Goal: Transaction & Acquisition: Purchase product/service

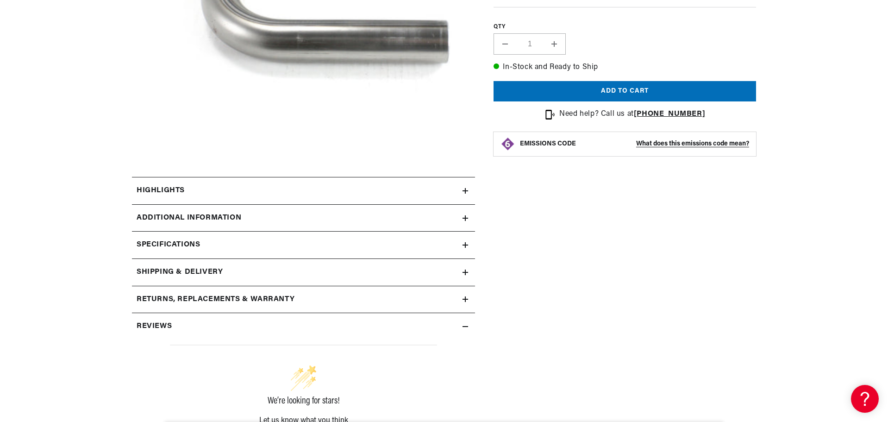
click at [410, 224] on summary "Additional Information" at bounding box center [303, 218] width 343 height 27
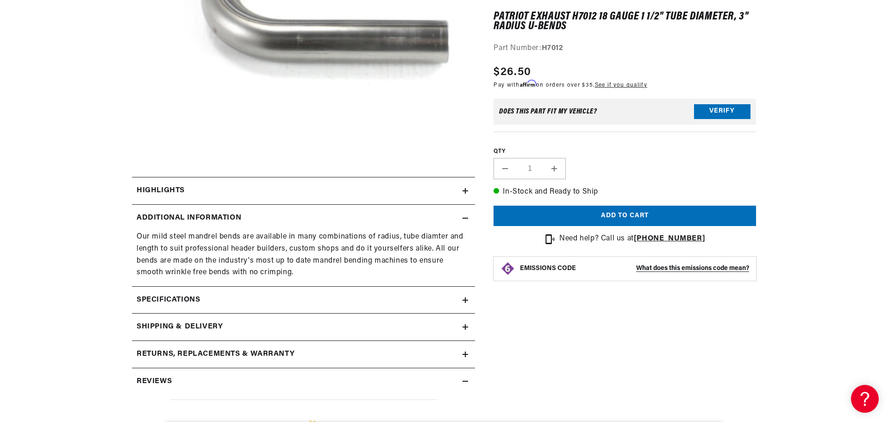
click at [463, 299] on icon at bounding box center [466, 300] width 6 height 6
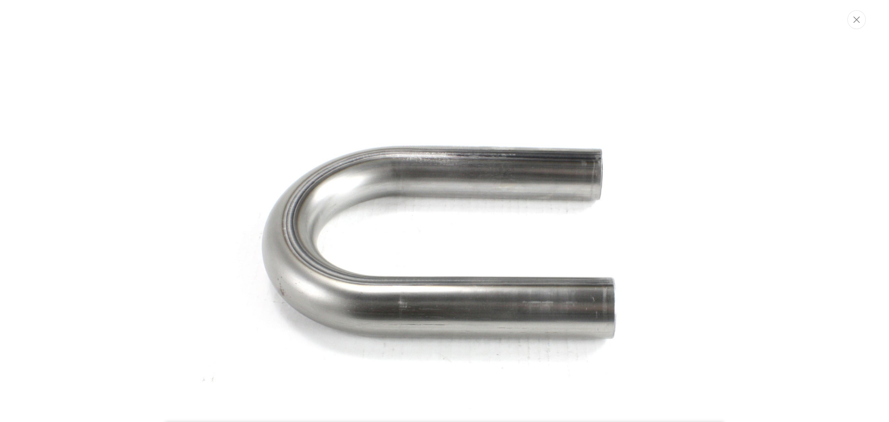
click at [597, 178] on img "Media gallery" at bounding box center [445, 259] width 500 height 500
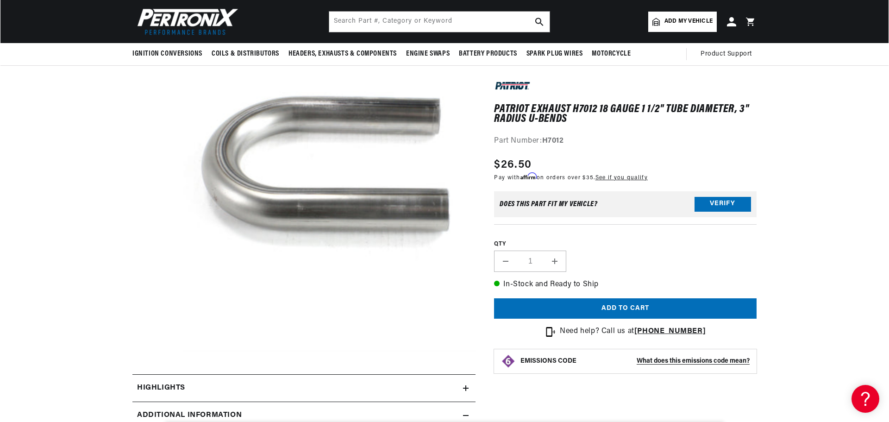
scroll to position [35, 0]
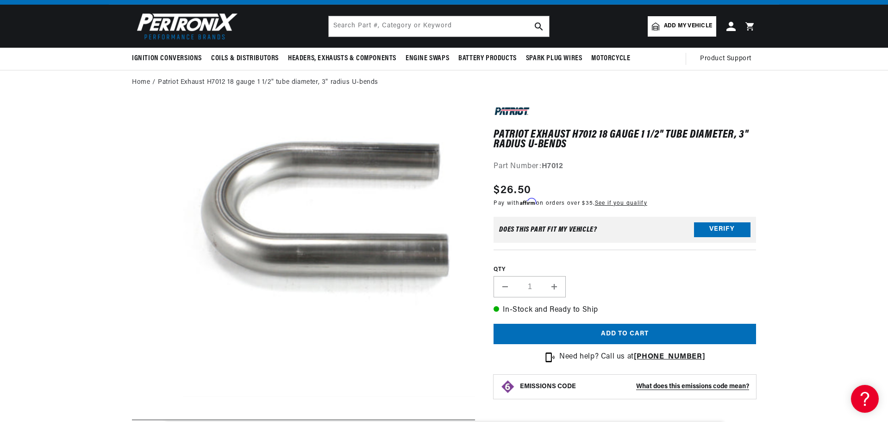
click at [154, 397] on button "Open media 1 in modal" at bounding box center [154, 397] width 0 height 0
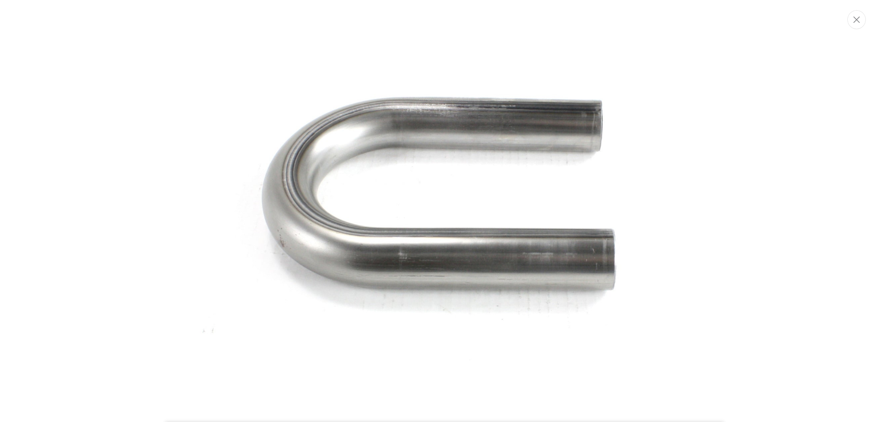
click at [834, 200] on div "Media gallery" at bounding box center [444, 211] width 889 height 422
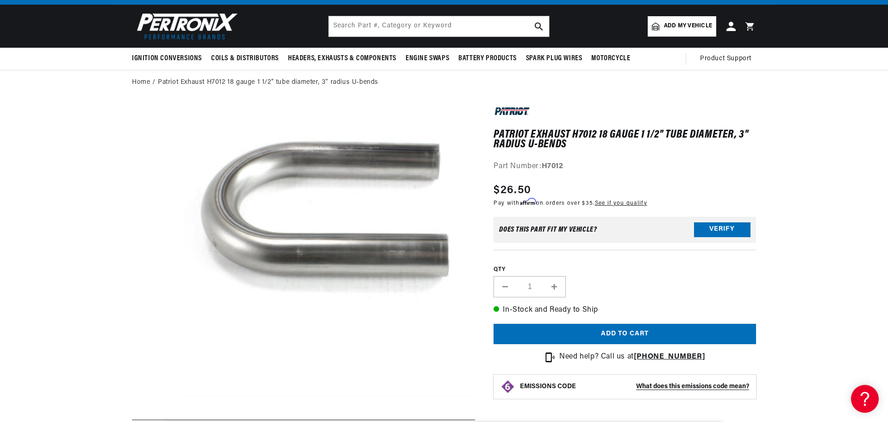
click at [154, 397] on button "Open media 1 in modal" at bounding box center [154, 397] width 0 height 0
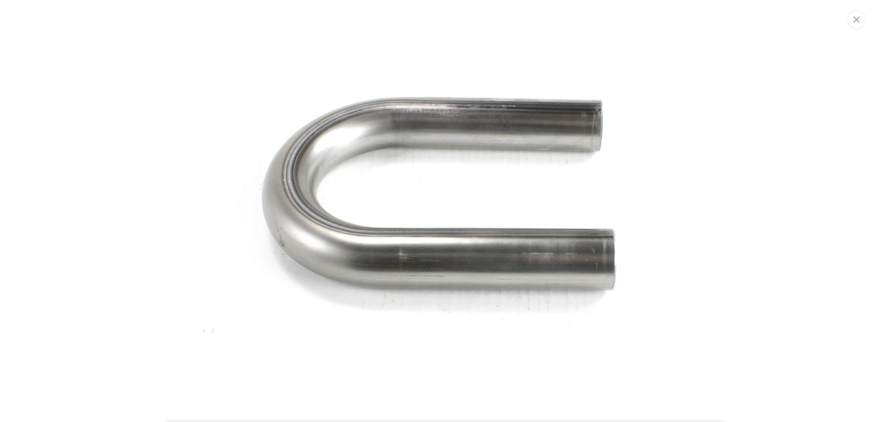
click at [708, 216] on div "Media gallery" at bounding box center [444, 211] width 889 height 422
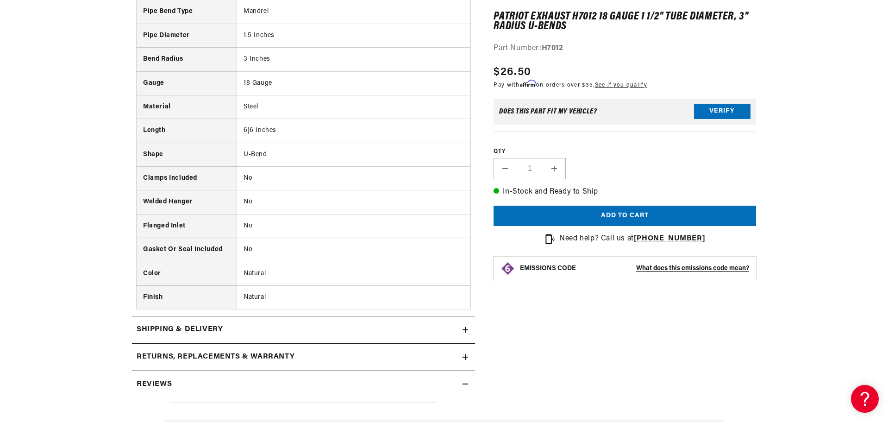
scroll to position [0, 0]
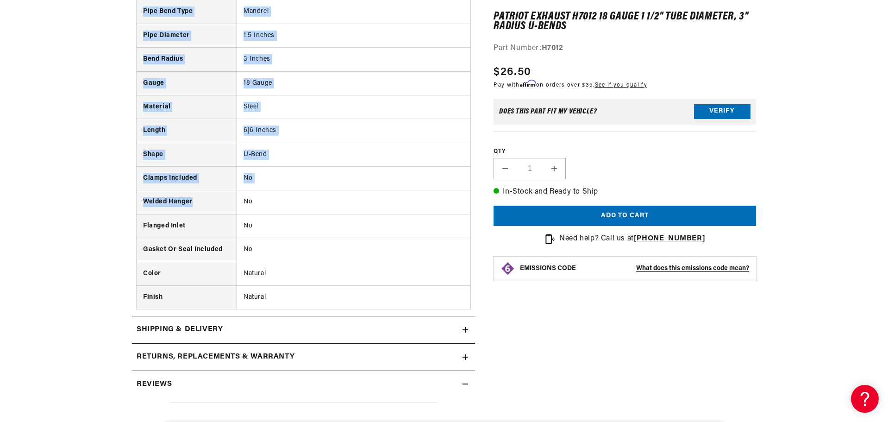
drag, startPoint x: 194, startPoint y: 205, endPoint x: 132, endPoint y: 202, distance: 61.7
click at [132, 202] on div "Pipe Bend Type Mandrel Pipe Diameter 1.5 Inches Bend Radius 3 Inches Gauge 18 G…" at bounding box center [303, 154] width 343 height 309
click at [208, 209] on th "Welded Hanger" at bounding box center [187, 202] width 100 height 24
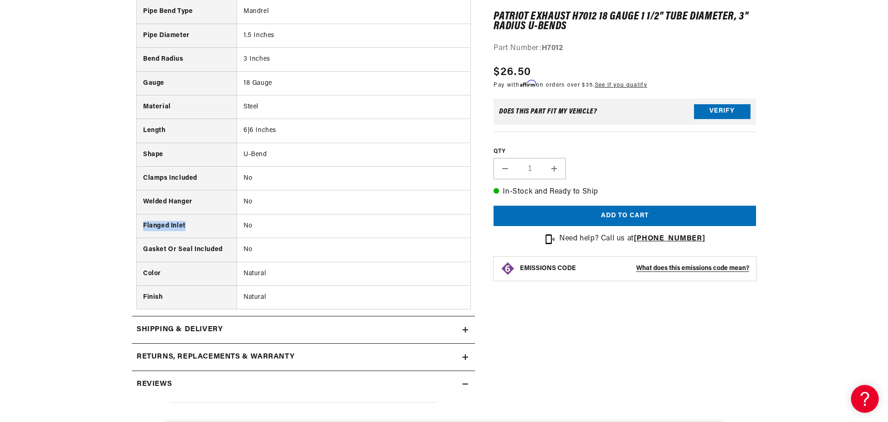
drag, startPoint x: 199, startPoint y: 223, endPoint x: 139, endPoint y: 226, distance: 59.8
click at [139, 226] on th "Flanged Inlet" at bounding box center [187, 226] width 100 height 24
copy th "Flanged Inlet"
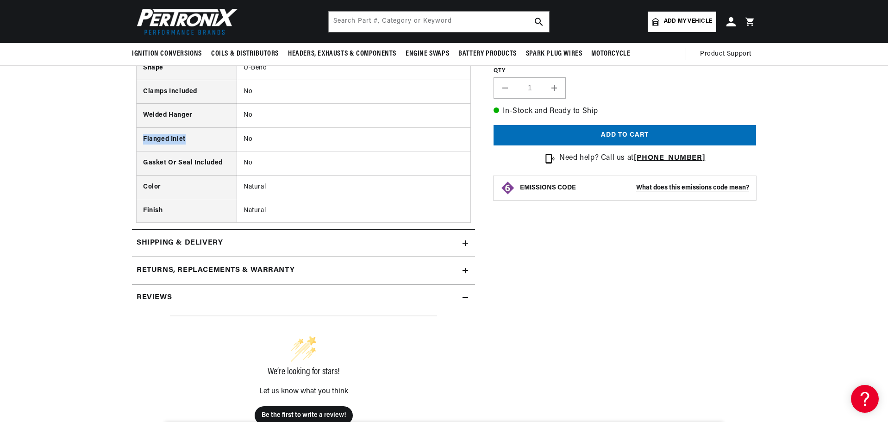
scroll to position [591, 0]
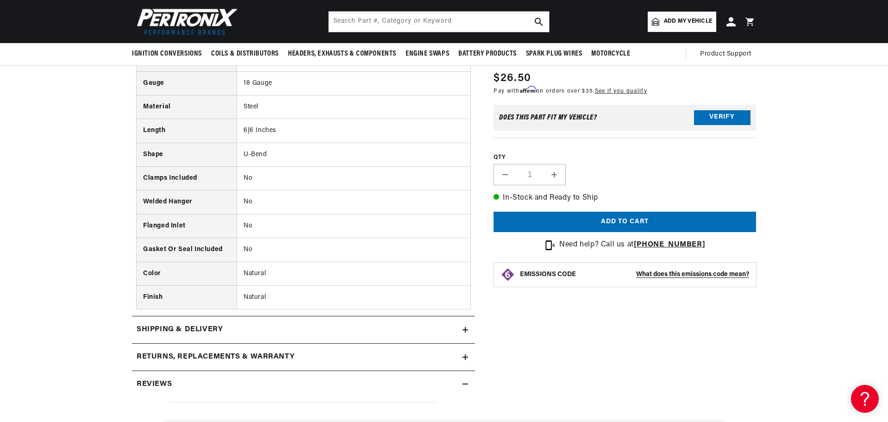
click at [89, 206] on section "Patriot Exhaust H7012 18 gauge 1 1/2" tube diameter, 3" radius U-bends Patriot …" at bounding box center [444, 52] width 888 height 1027
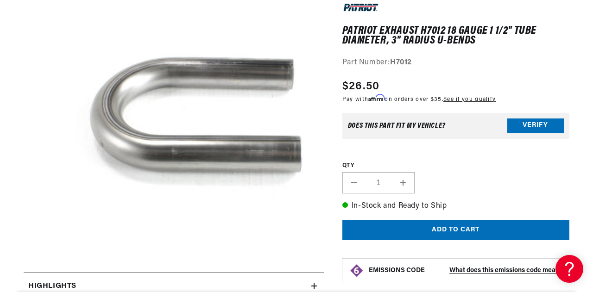
scroll to position [0, 0]
click at [407, 187] on button "Increase quantity for Patriot Exhaust H7012 18 gauge 1 1/2&quot; tube diameter,…" at bounding box center [402, 182] width 22 height 21
type input "2"
click at [409, 233] on button "Add to cart" at bounding box center [455, 230] width 227 height 21
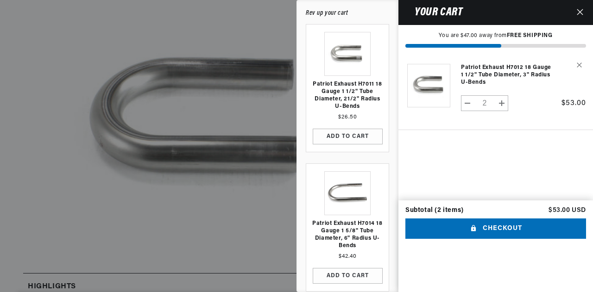
scroll to position [0, 281]
click at [514, 239] on button "Checkout" at bounding box center [495, 229] width 181 height 21
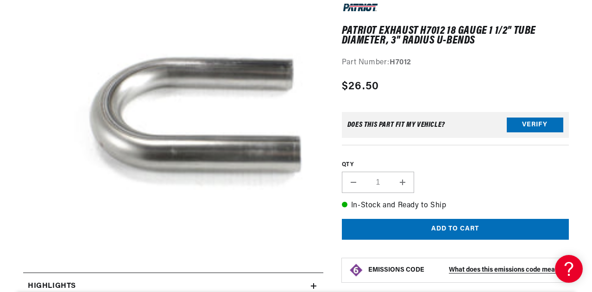
click at [404, 184] on button "Increase quantity for Patriot Exhaust H7012 18 gauge 1 1/2&quot; tube diameter,…" at bounding box center [402, 182] width 22 height 21
type input "2"
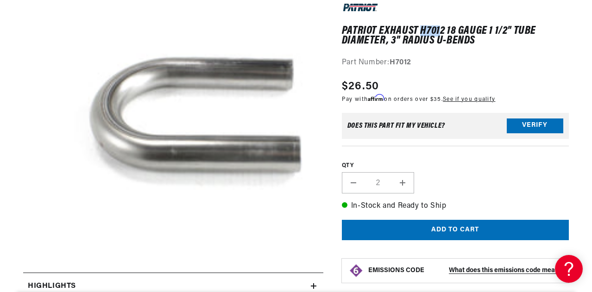
scroll to position [0, 281]
drag, startPoint x: 420, startPoint y: 34, endPoint x: 443, endPoint y: 35, distance: 22.7
click at [443, 35] on h1 "Patriot Exhaust H7012 18 gauge 1 1/2" tube diameter, 3" radius U-bends" at bounding box center [455, 35] width 227 height 19
copy h1 "H7012"
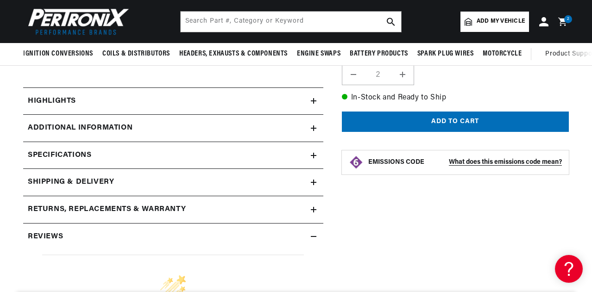
scroll to position [324, 0]
click at [195, 161] on div "Specifications" at bounding box center [167, 156] width 288 height 12
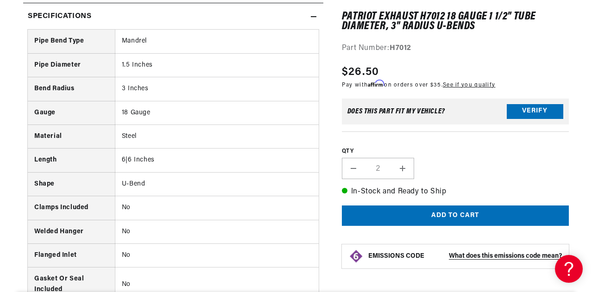
scroll to position [0, 281]
